Goal: Navigation & Orientation: Find specific page/section

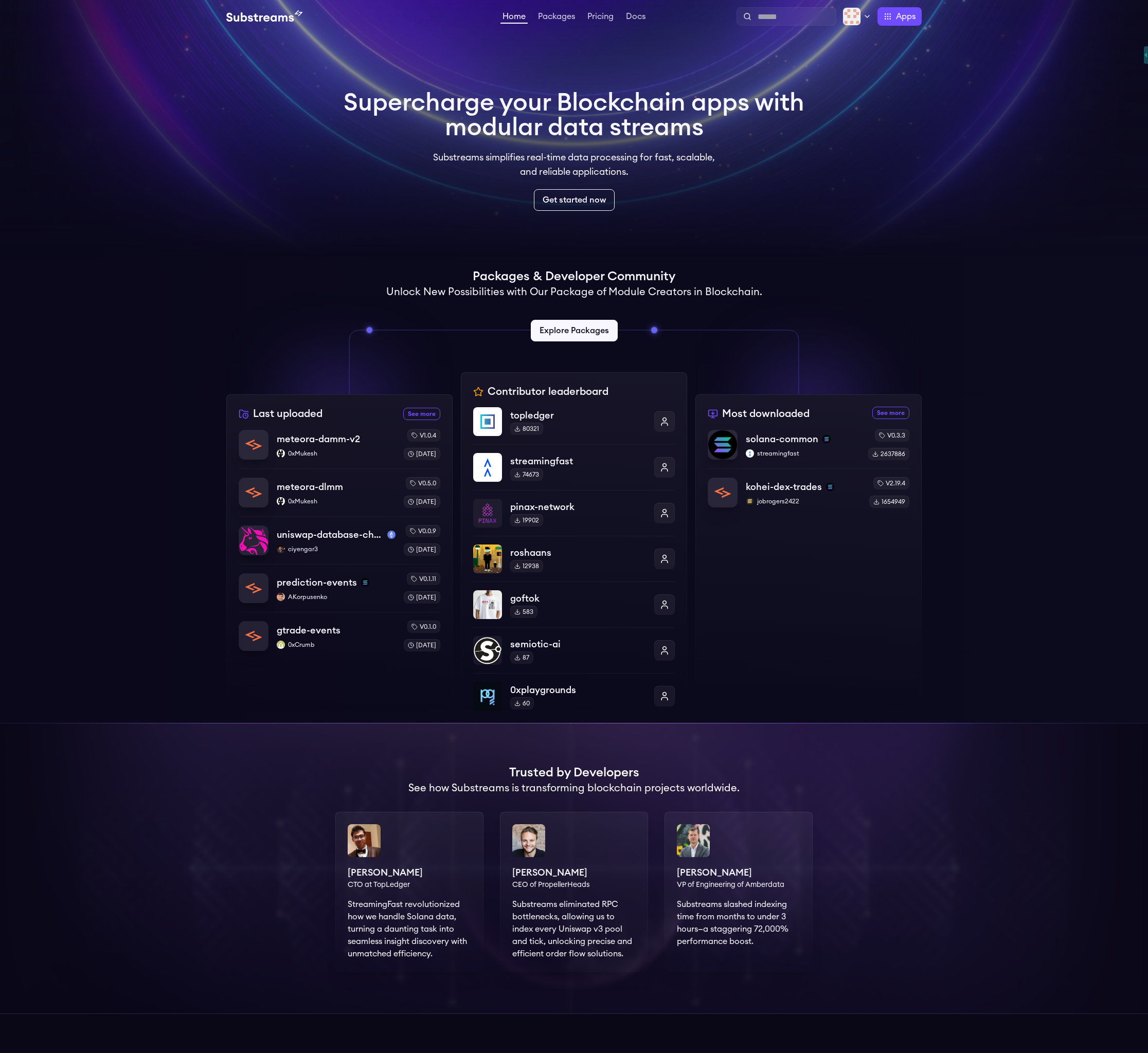
click at [435, 67] on video at bounding box center [574, 128] width 1148 height 257
click at [853, 18] on img at bounding box center [851, 16] width 18 height 18
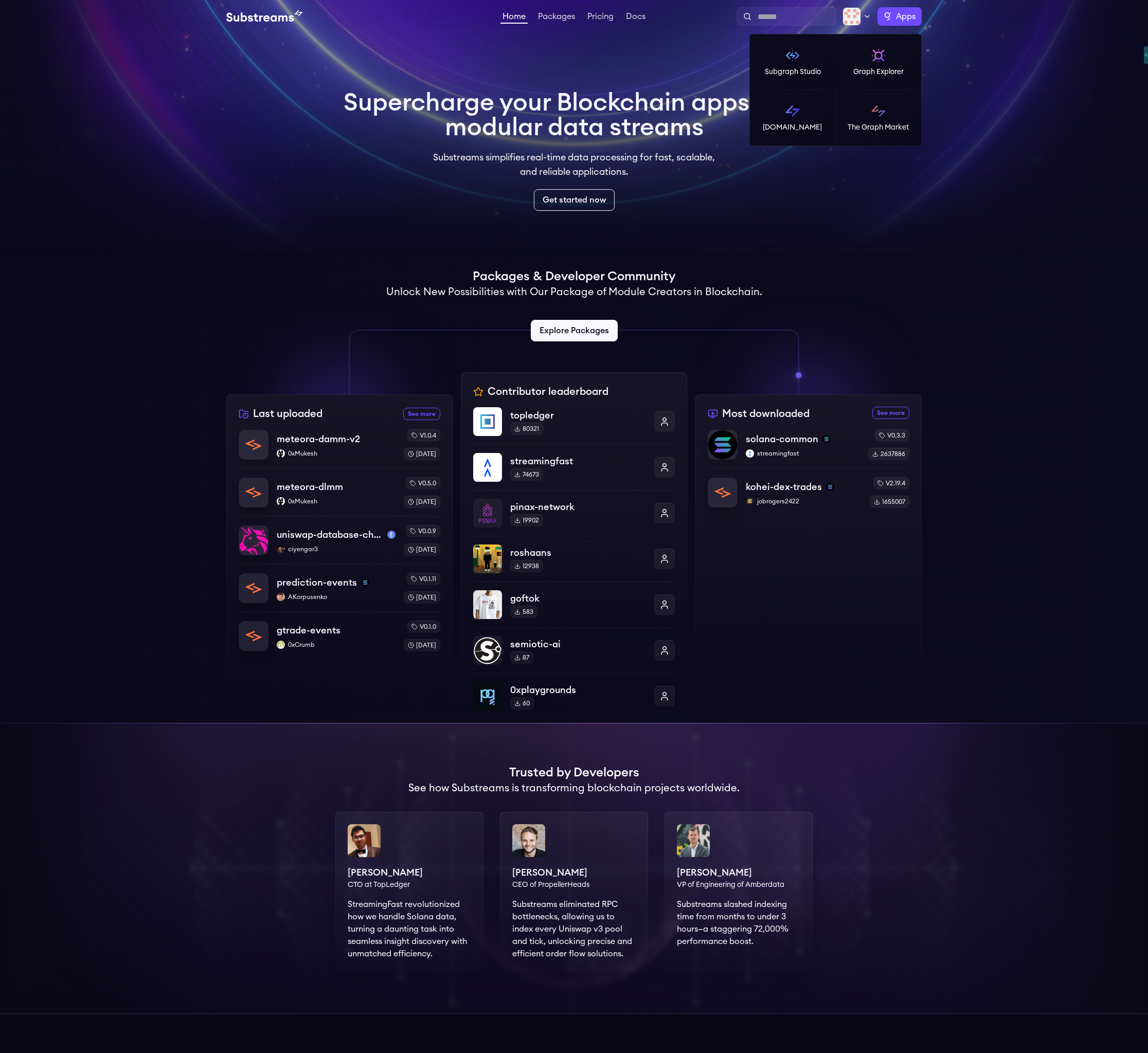
click at [911, 17] on span "Apps" at bounding box center [906, 16] width 20 height 12
click at [792, 119] on img at bounding box center [793, 111] width 16 height 16
click at [849, 18] on img at bounding box center [851, 16] width 18 height 18
click at [811, 53] on link "Profile" at bounding box center [822, 48] width 81 height 12
click at [811, 73] on link "Publish" at bounding box center [822, 69] width 81 height 12
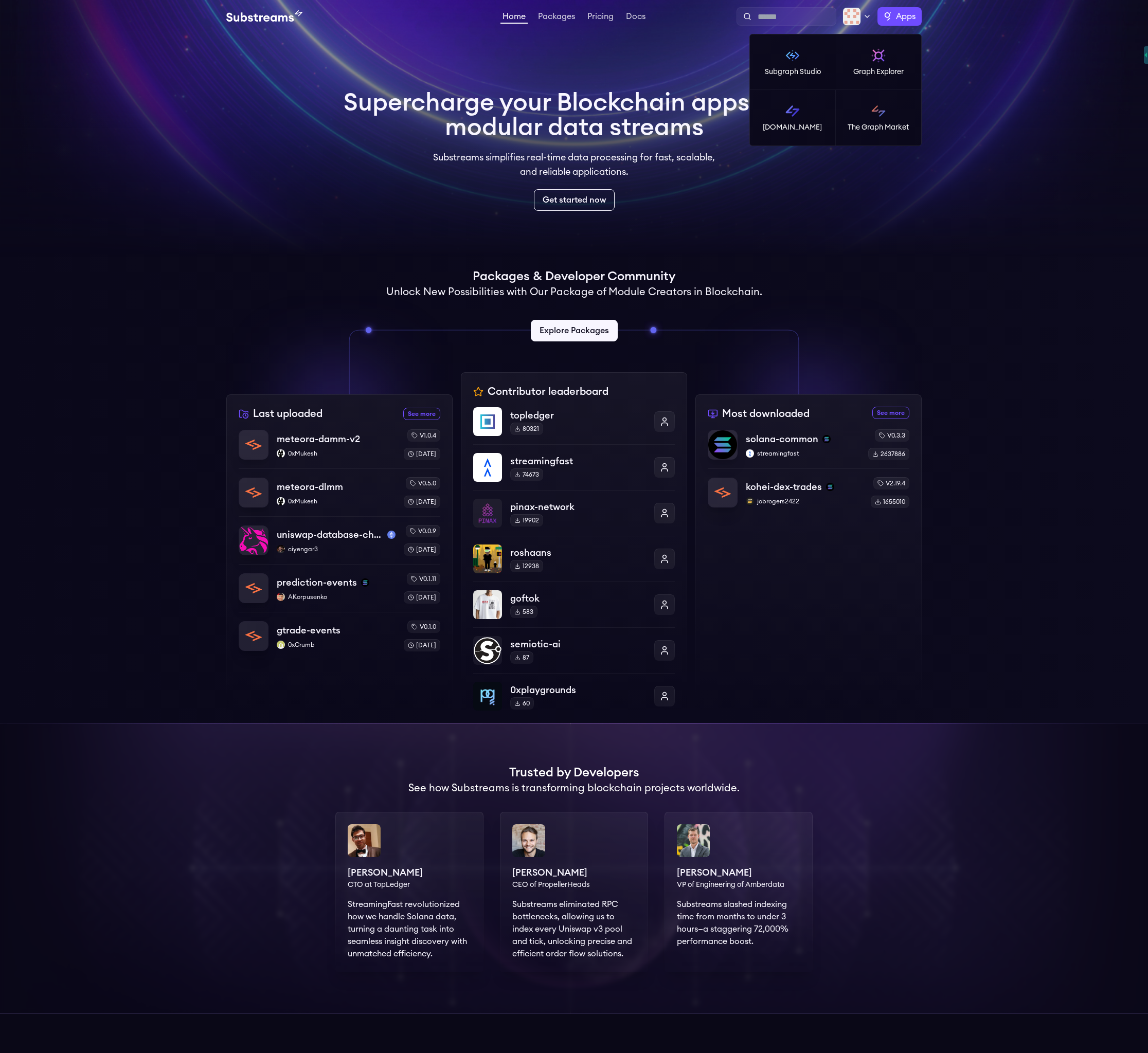
click at [890, 18] on label "Apps" at bounding box center [900, 16] width 44 height 18
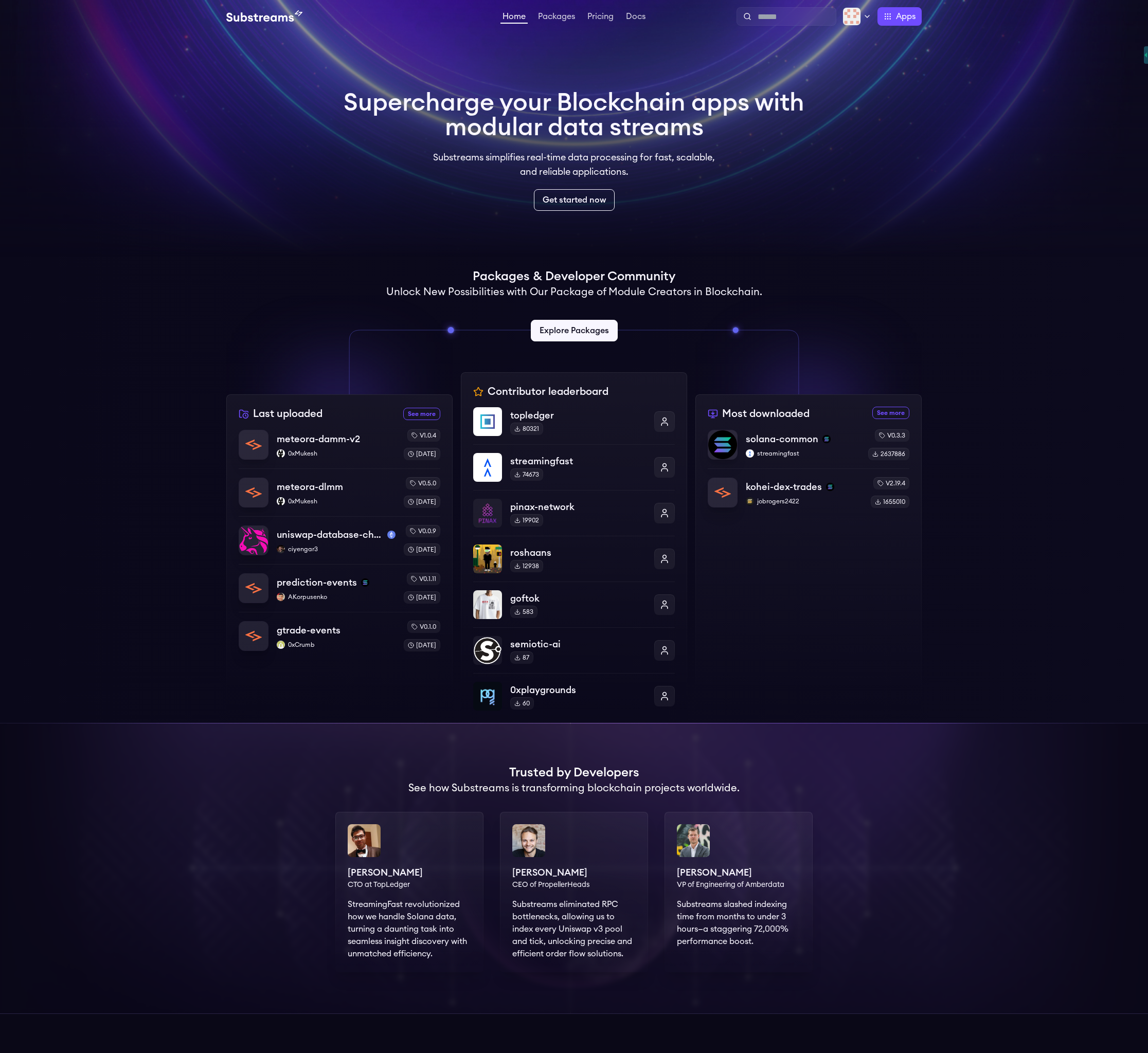
click at [856, 209] on video at bounding box center [574, 128] width 1148 height 257
click at [559, 21] on link "Packages" at bounding box center [557, 18] width 41 height 10
